Goal: Browse casually: Explore the website without a specific task or goal

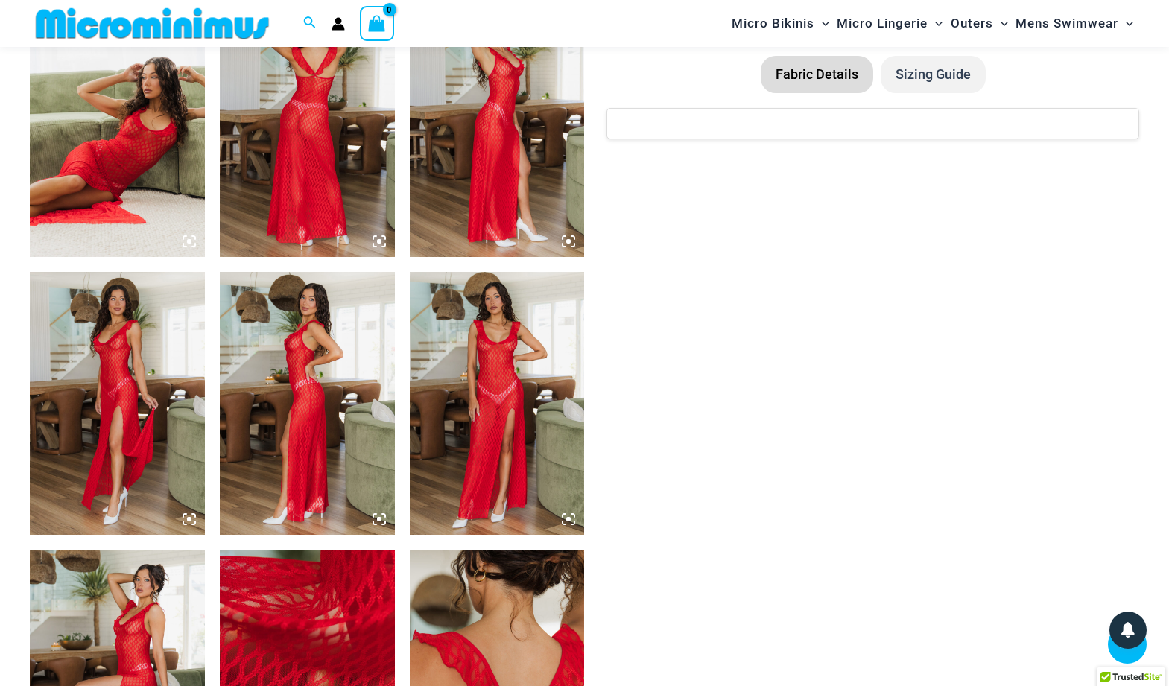
scroll to position [988, 0]
click at [516, 440] on img at bounding box center [497, 403] width 175 height 262
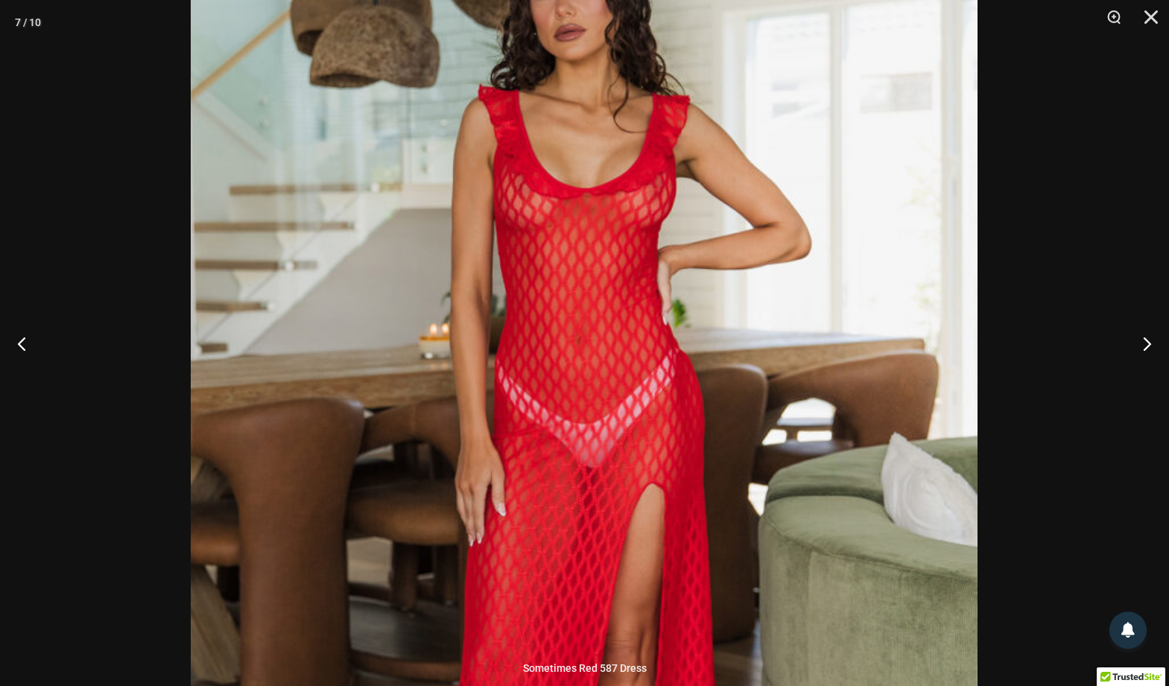
click at [625, 174] on img at bounding box center [584, 462] width 787 height 1180
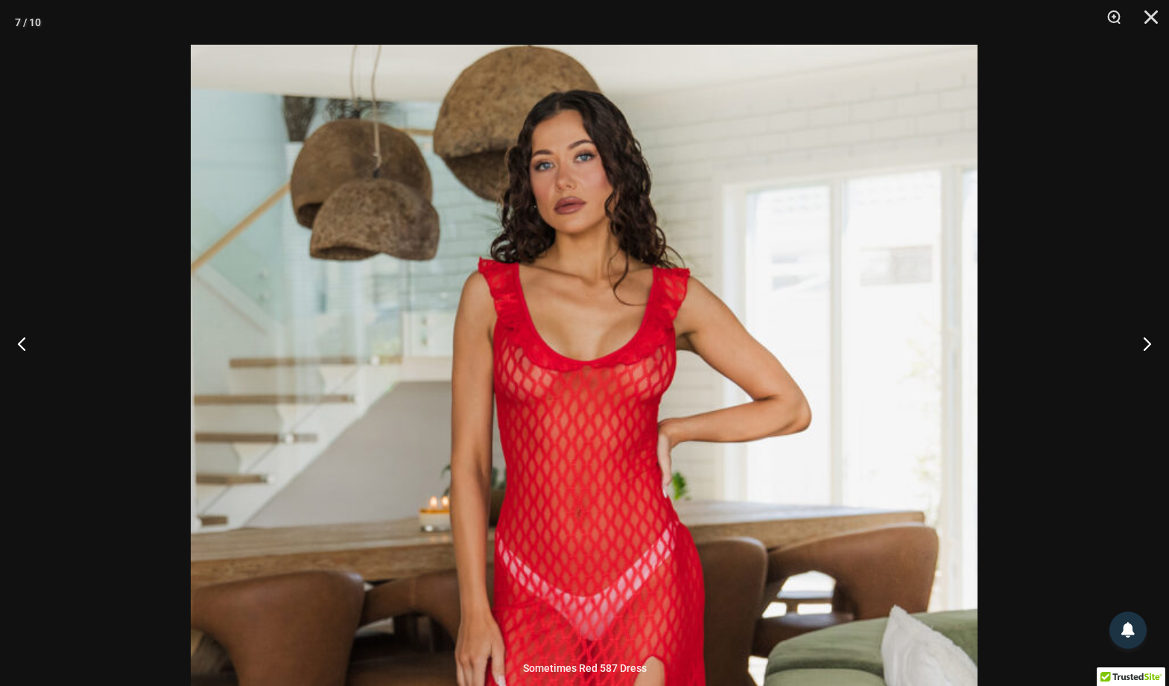
click at [558, 385] on img at bounding box center [584, 635] width 787 height 1180
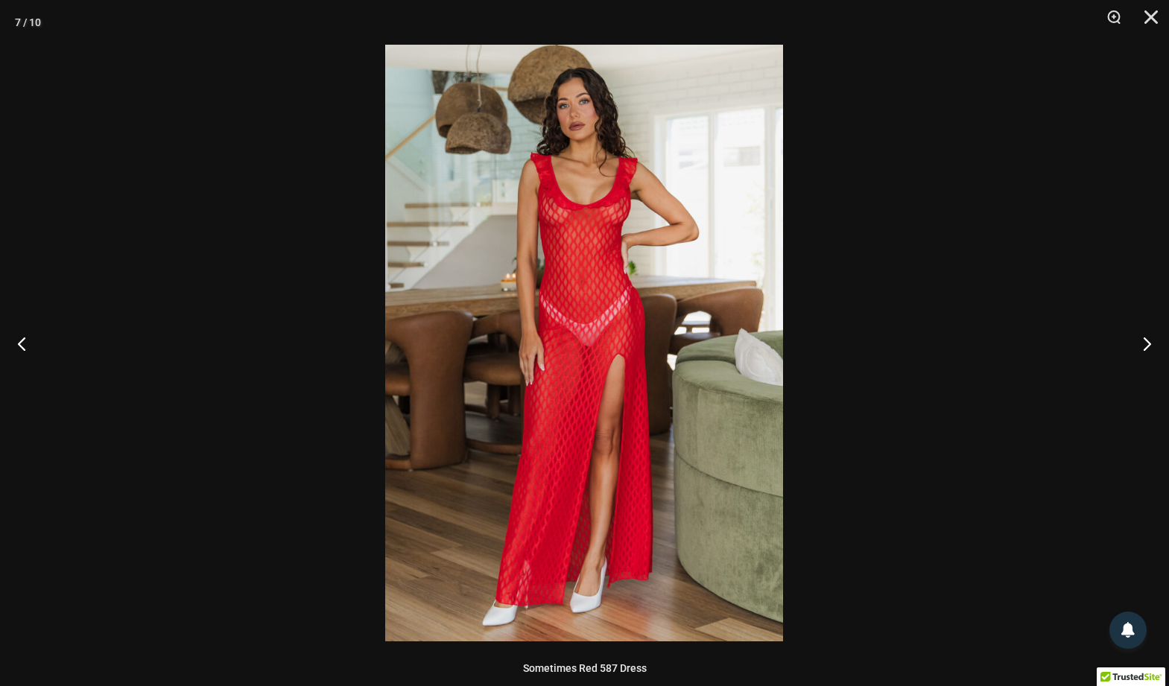
click at [592, 337] on img at bounding box center [584, 343] width 398 height 597
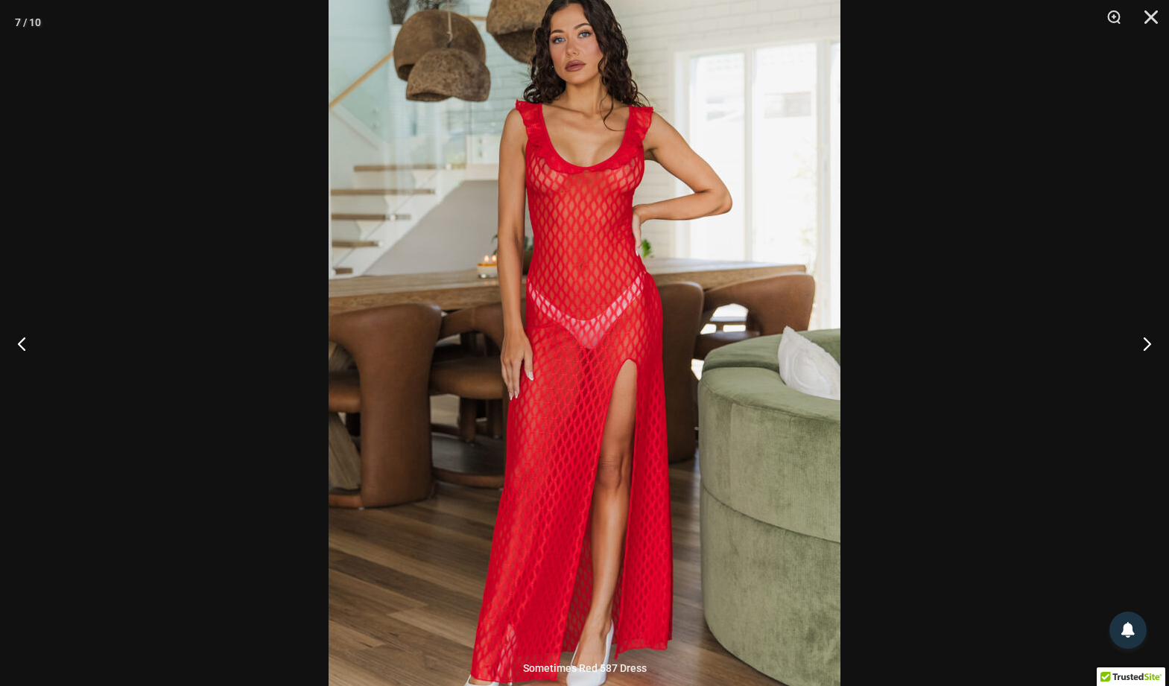
click at [595, 162] on img at bounding box center [585, 345] width 512 height 768
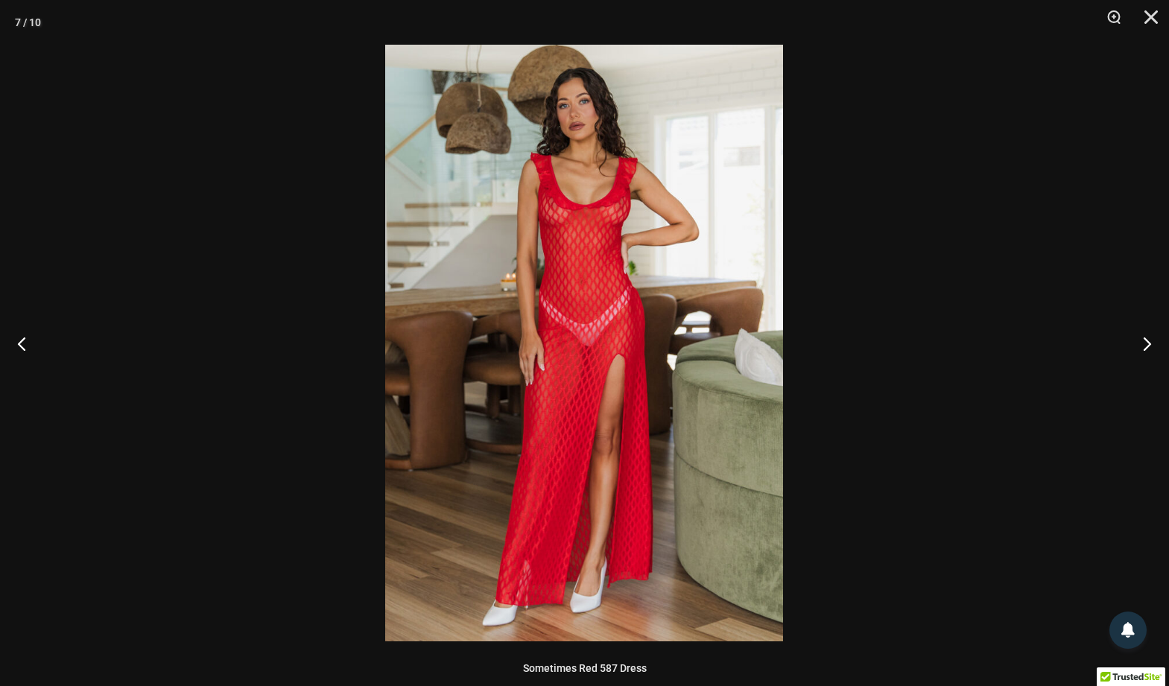
click at [585, 181] on img at bounding box center [584, 343] width 398 height 597
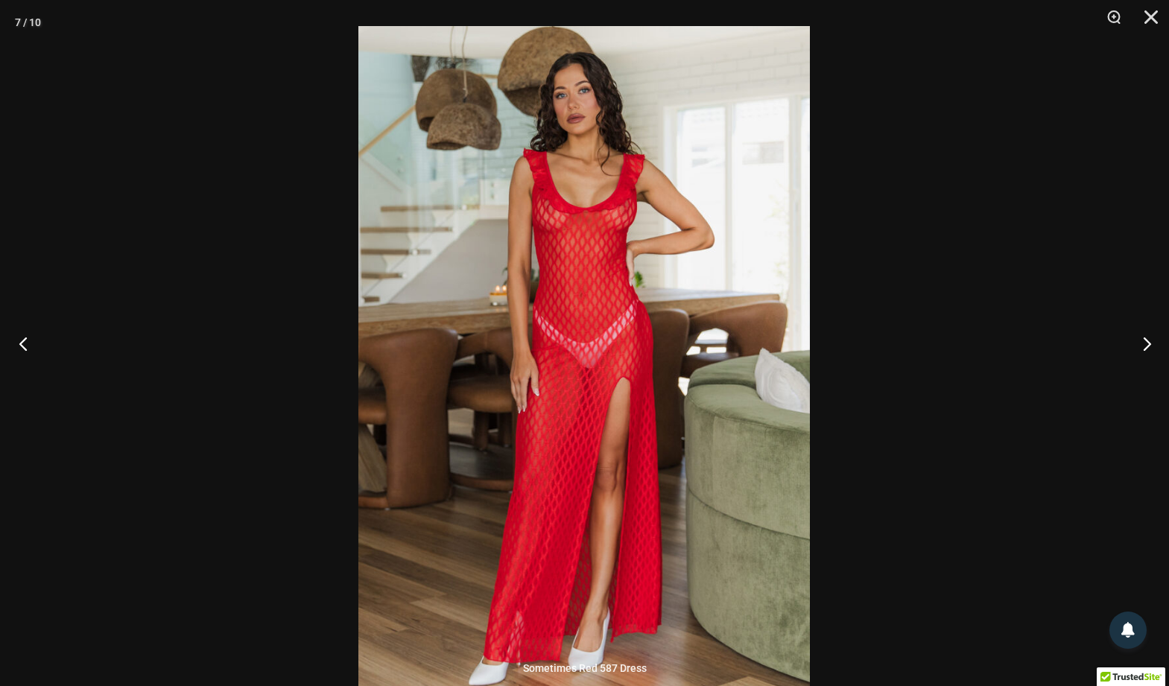
click at [19, 339] on button "Previous" at bounding box center [28, 343] width 56 height 75
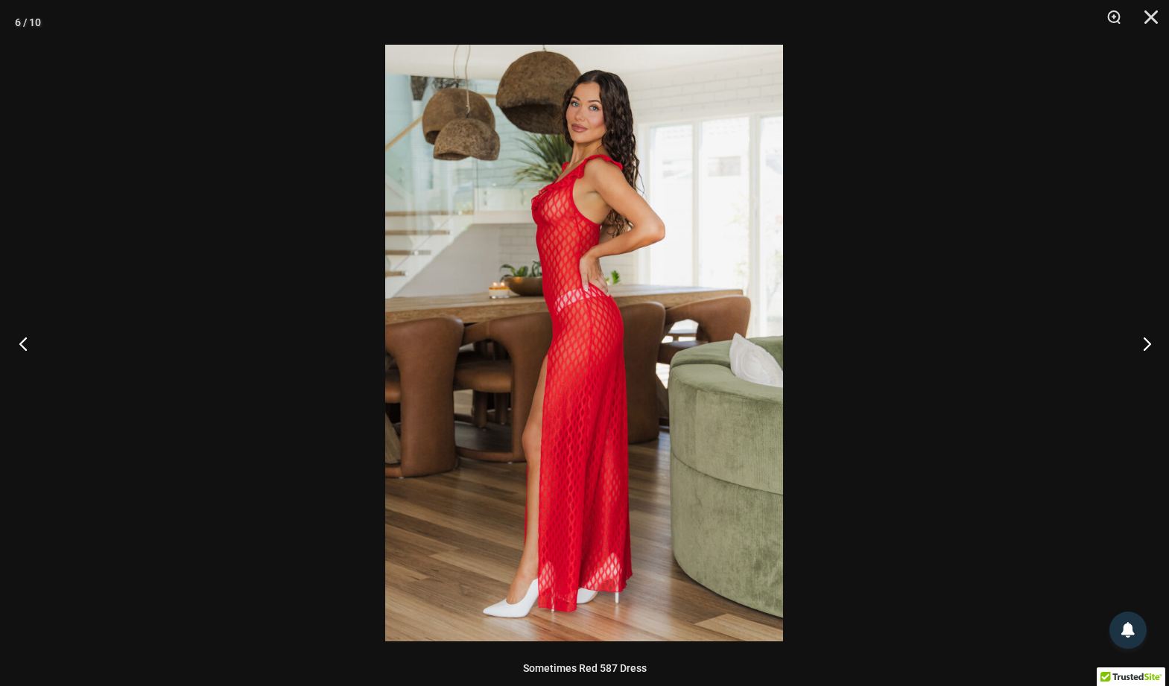
click at [22, 339] on button "Previous" at bounding box center [28, 343] width 56 height 75
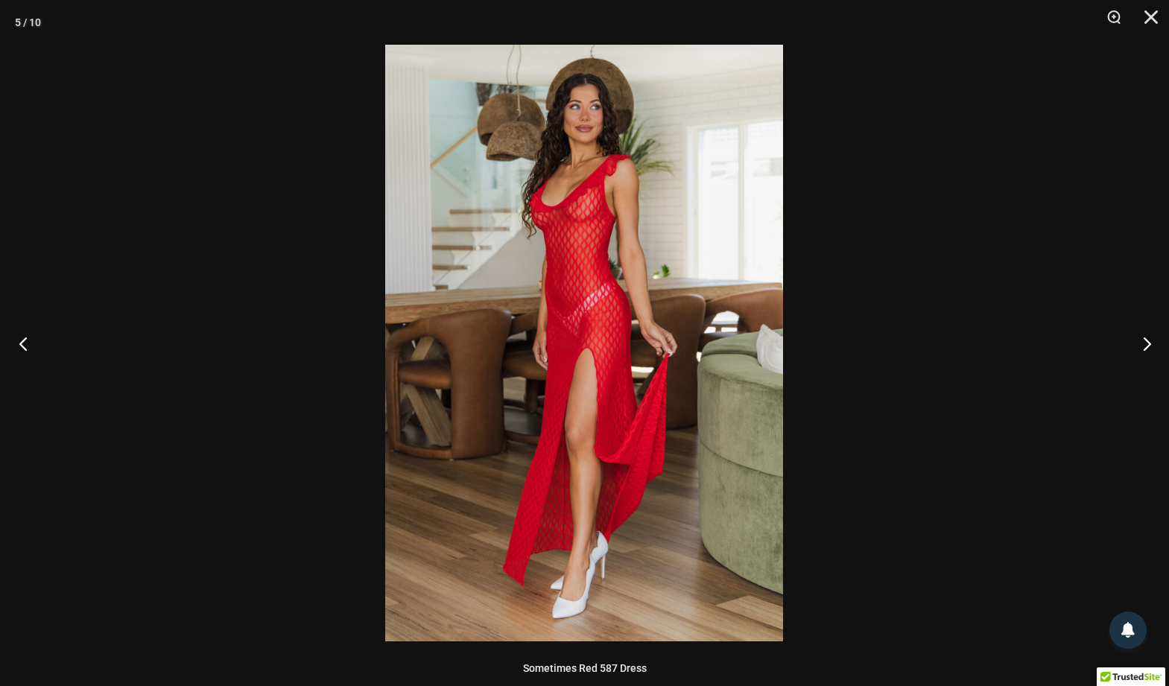
click at [22, 339] on button "Previous" at bounding box center [28, 343] width 56 height 75
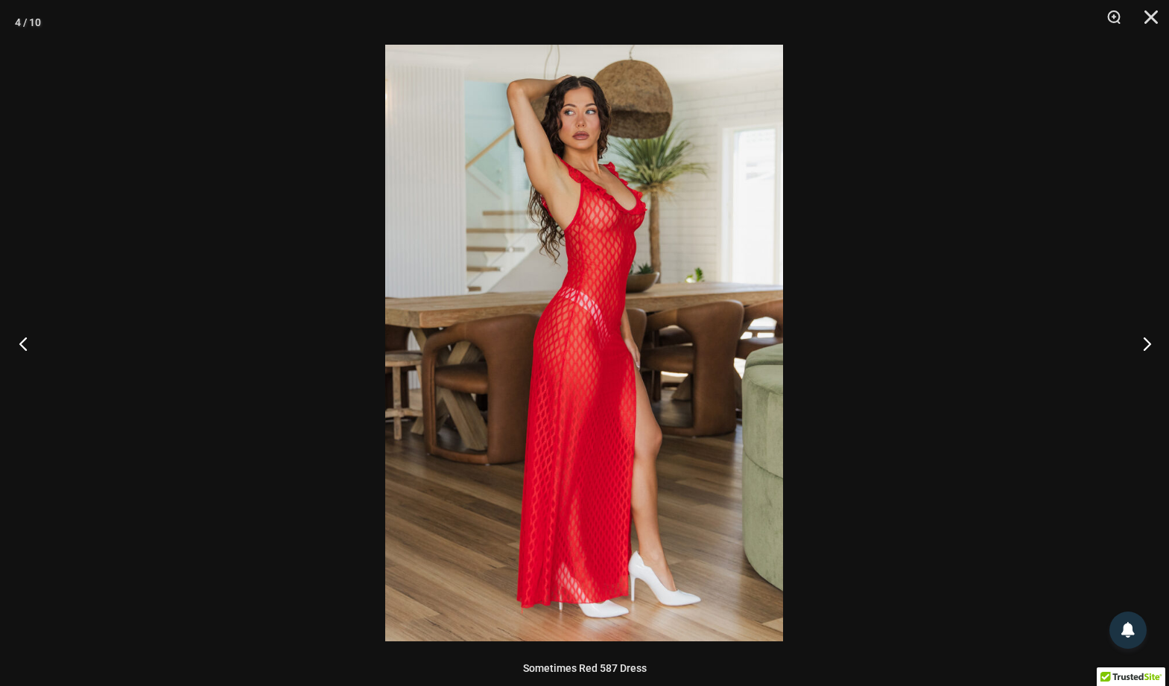
click at [22, 339] on button "Previous" at bounding box center [28, 343] width 56 height 75
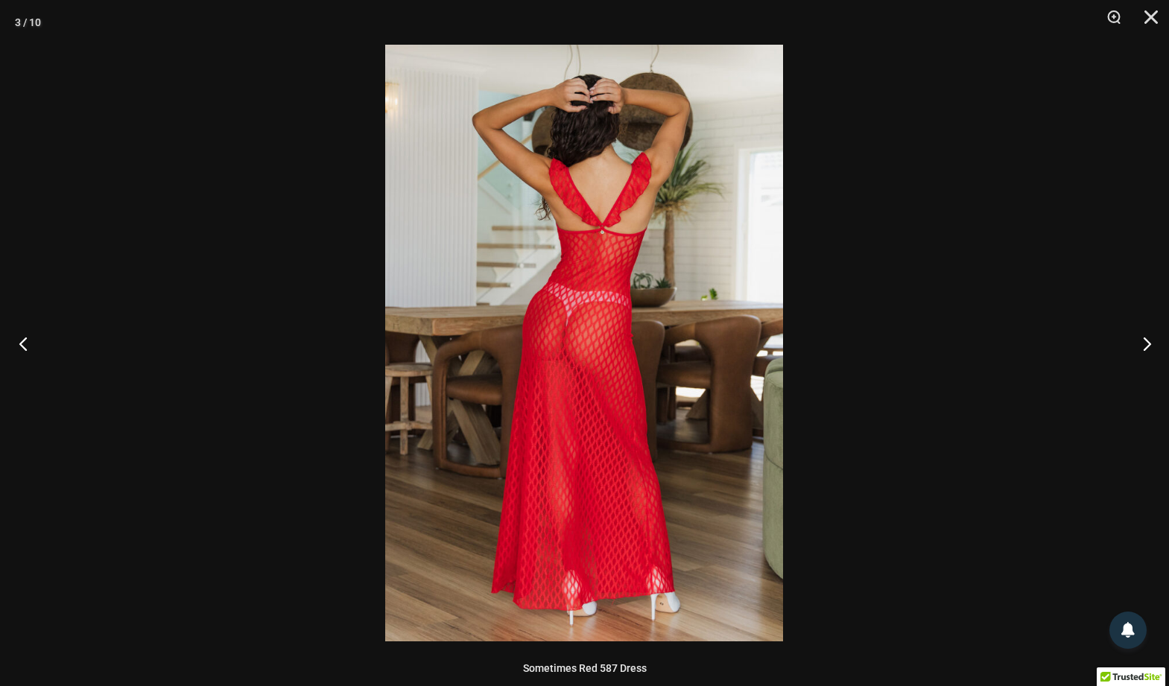
click at [22, 339] on button "Previous" at bounding box center [28, 343] width 56 height 75
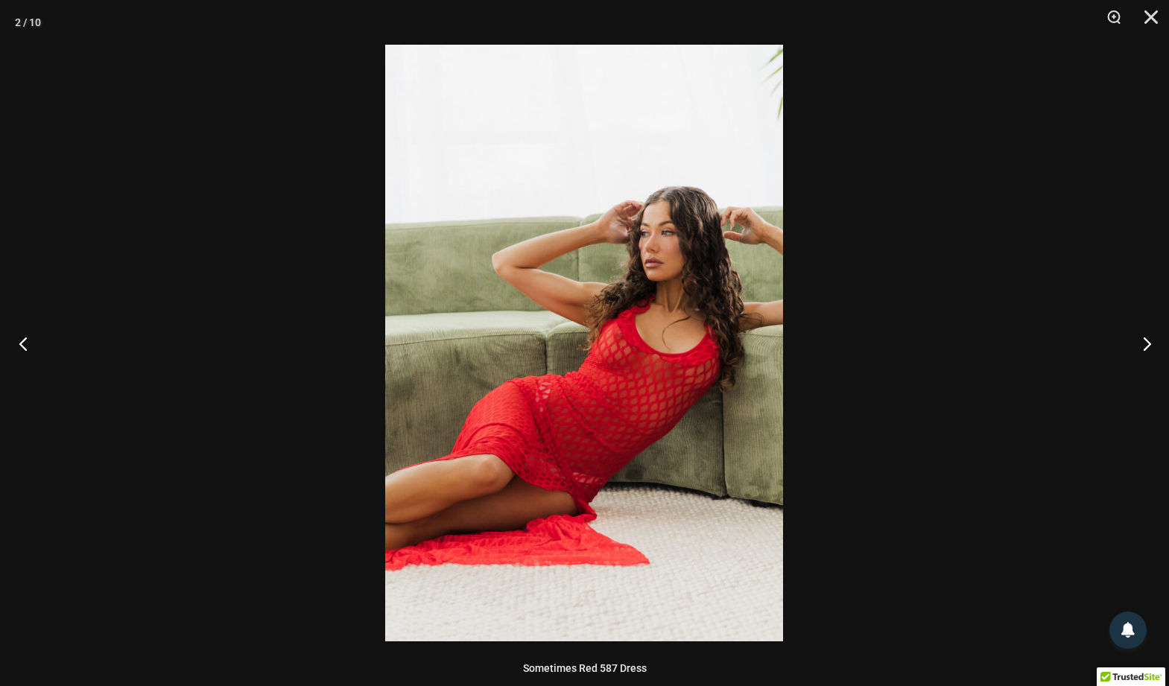
click at [22, 339] on button "Previous" at bounding box center [28, 343] width 56 height 75
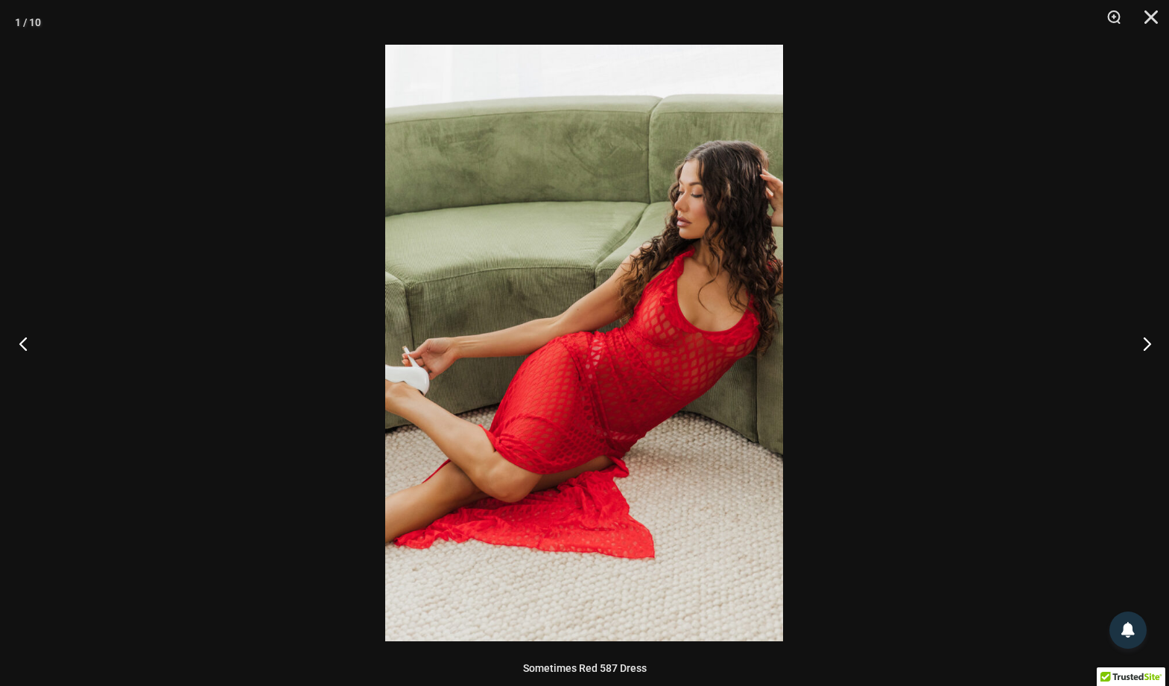
click at [22, 339] on button "Previous" at bounding box center [28, 343] width 56 height 75
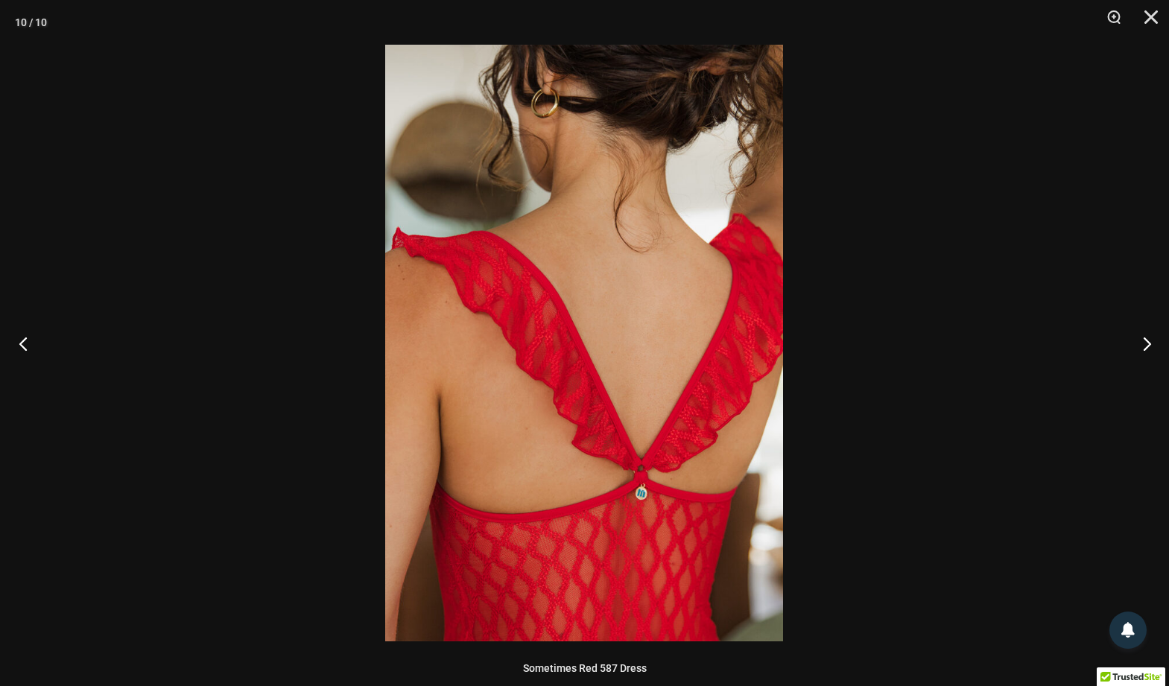
click at [22, 339] on button "Previous" at bounding box center [28, 343] width 56 height 75
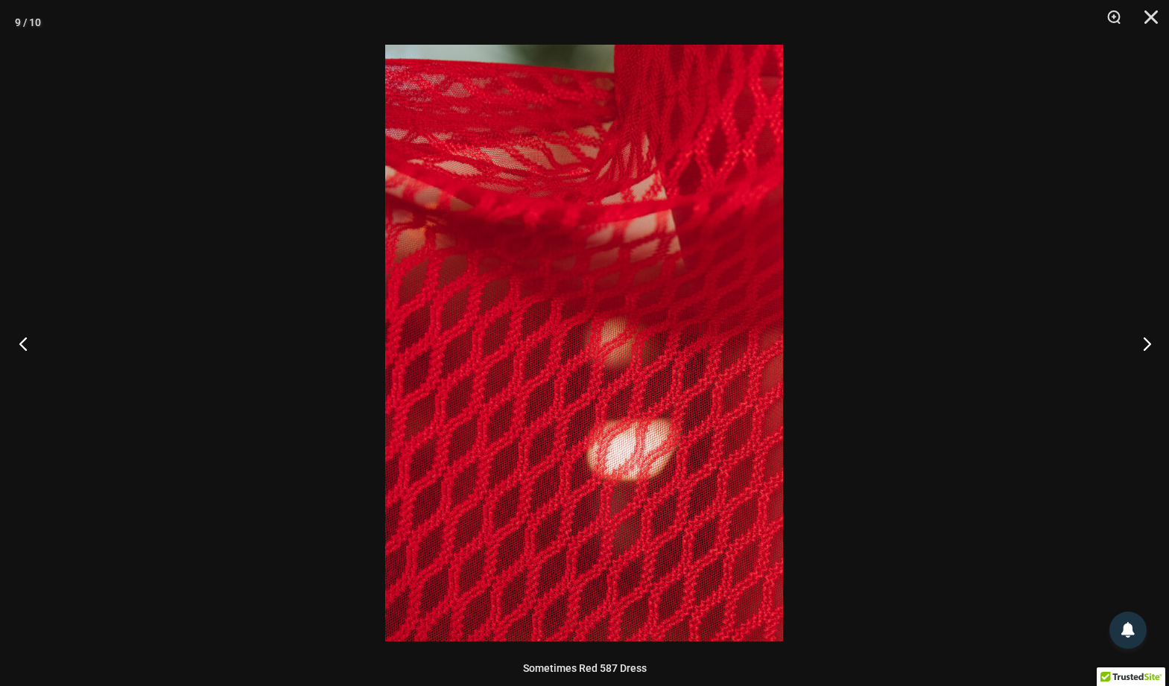
click at [22, 339] on button "Previous" at bounding box center [28, 343] width 56 height 75
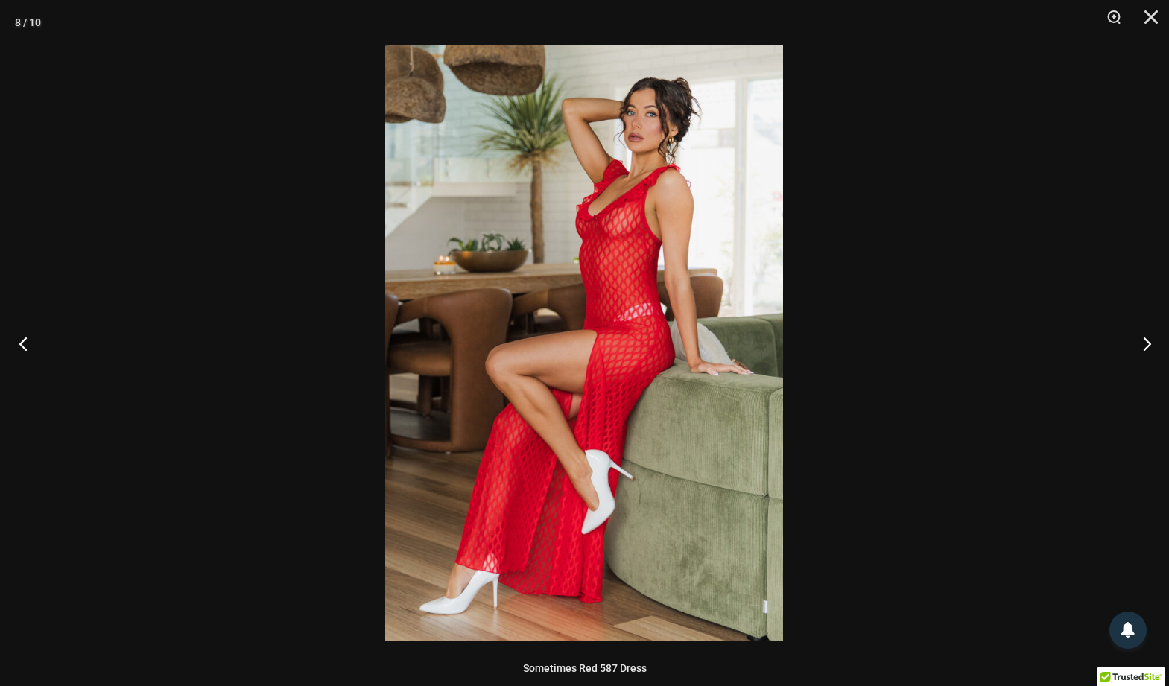
click at [22, 339] on button "Previous" at bounding box center [28, 343] width 56 height 75
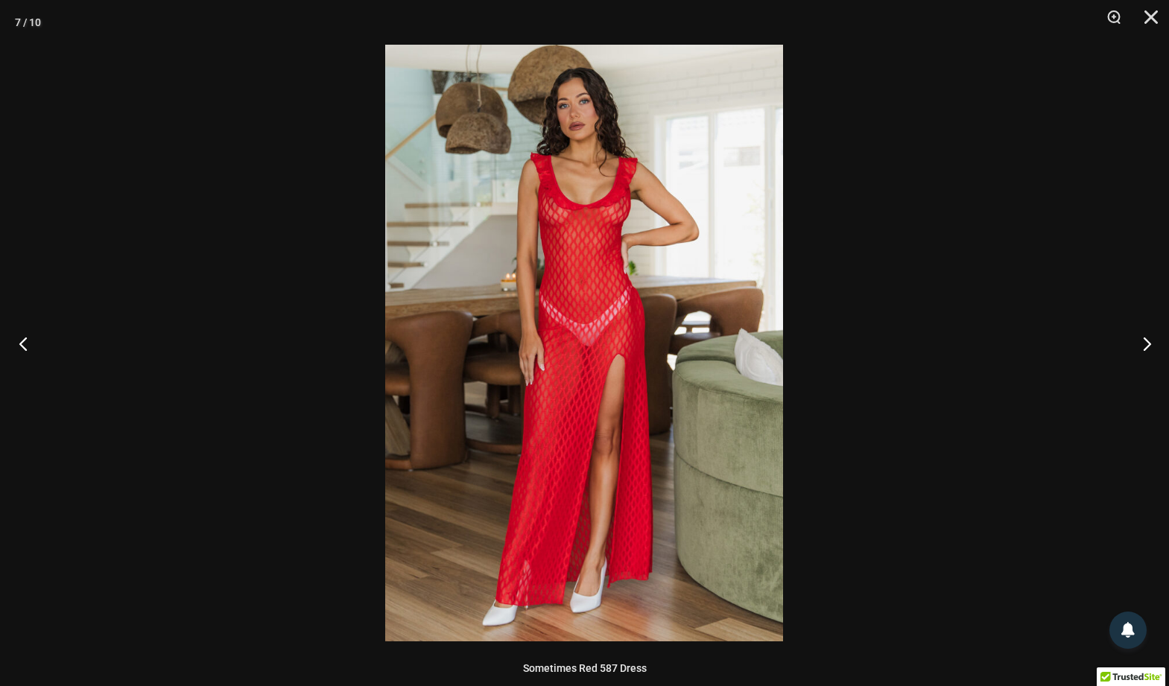
click at [22, 339] on button "Previous" at bounding box center [28, 343] width 56 height 75
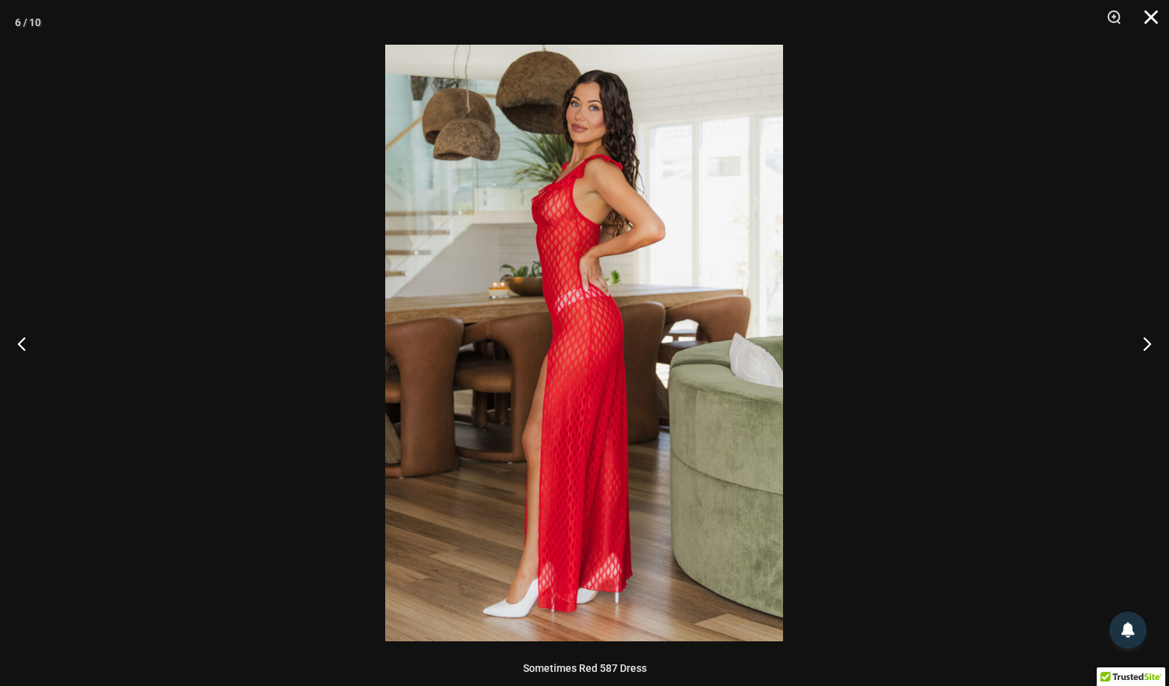
click at [1154, 17] on button "Close" at bounding box center [1145, 22] width 37 height 45
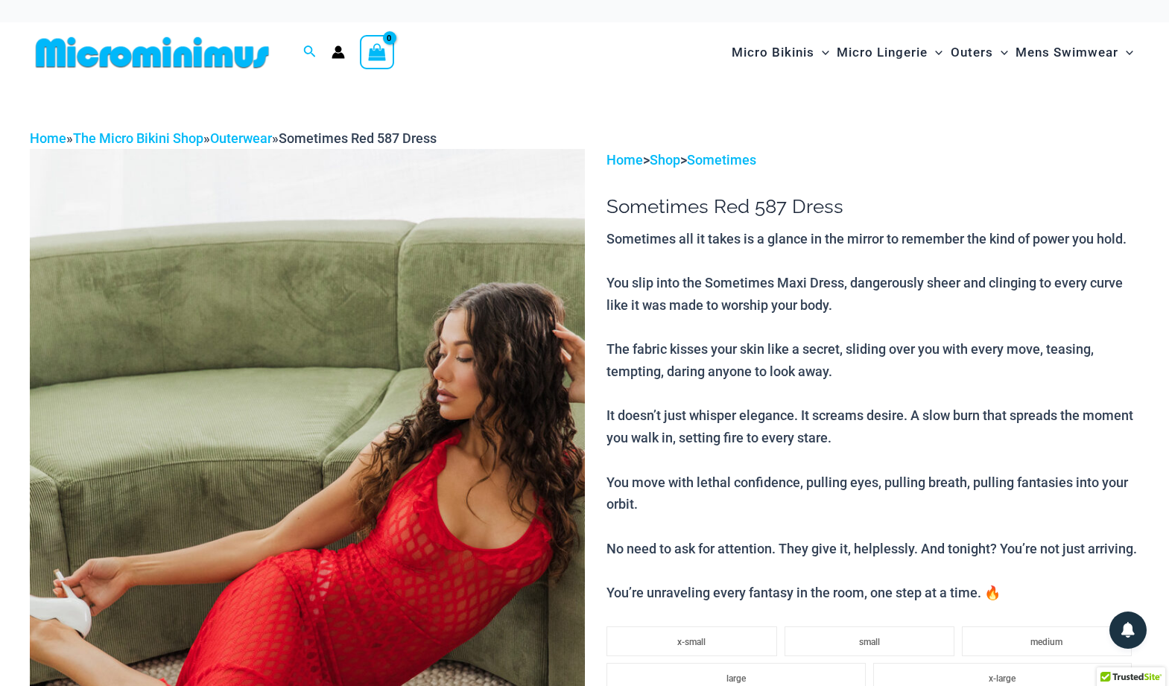
scroll to position [0, 0]
